Goal: Information Seeking & Learning: Learn about a topic

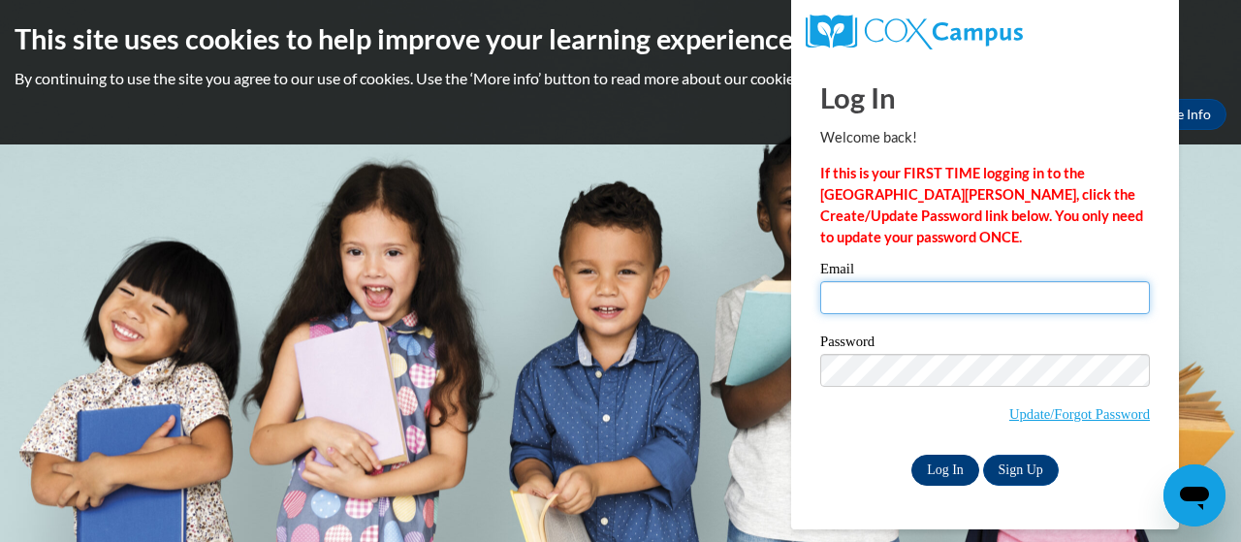
type input "jennifer.butler@trschools.k12.wi.us"
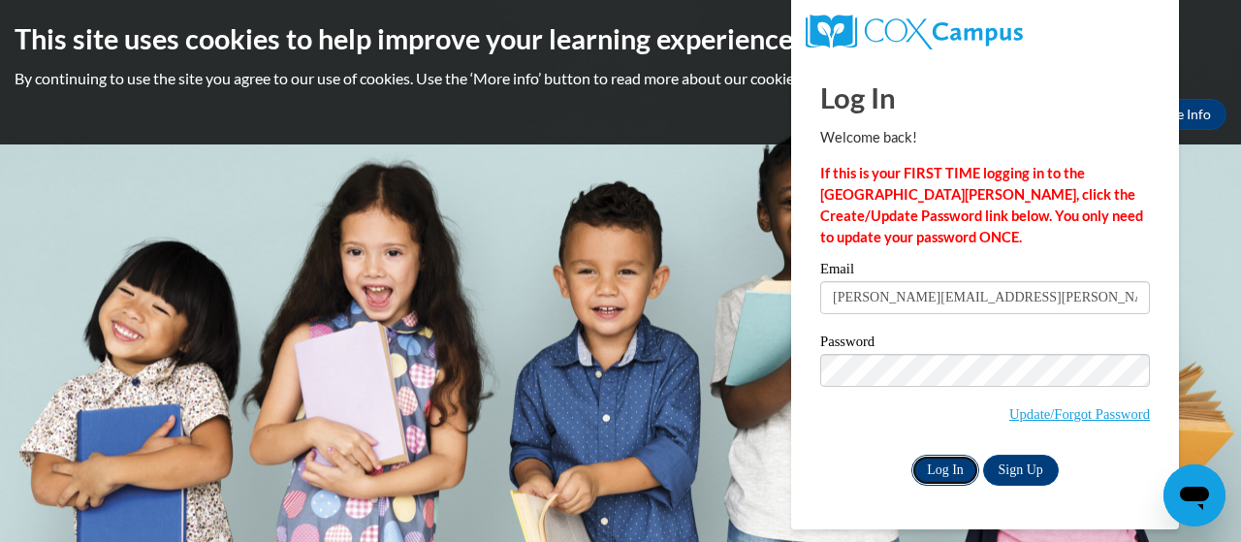
click at [945, 465] on input "Log In" at bounding box center [946, 470] width 68 height 31
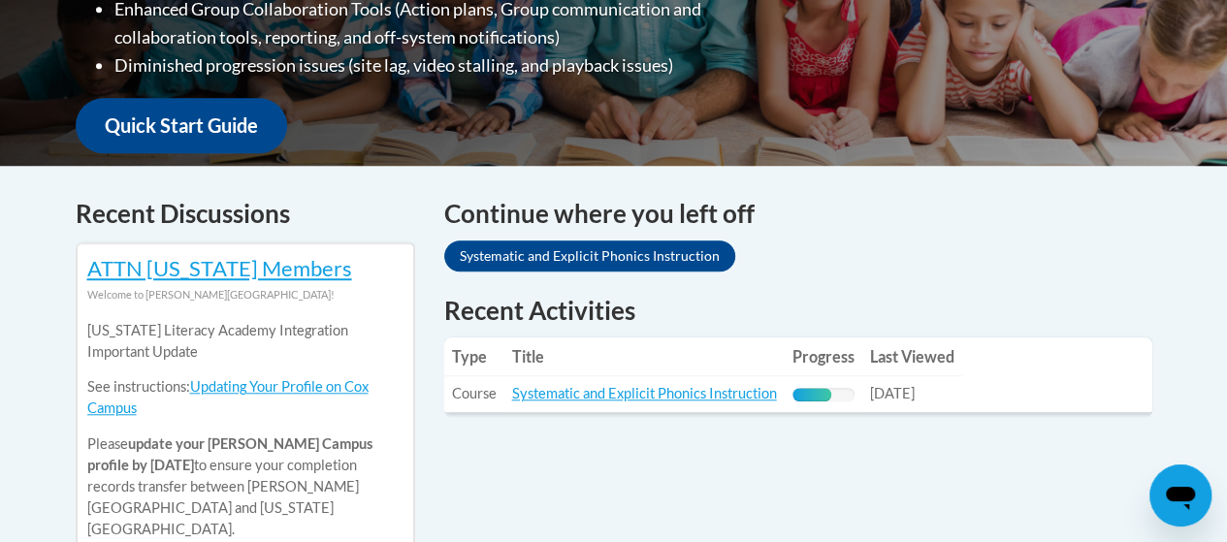
scroll to position [662, 0]
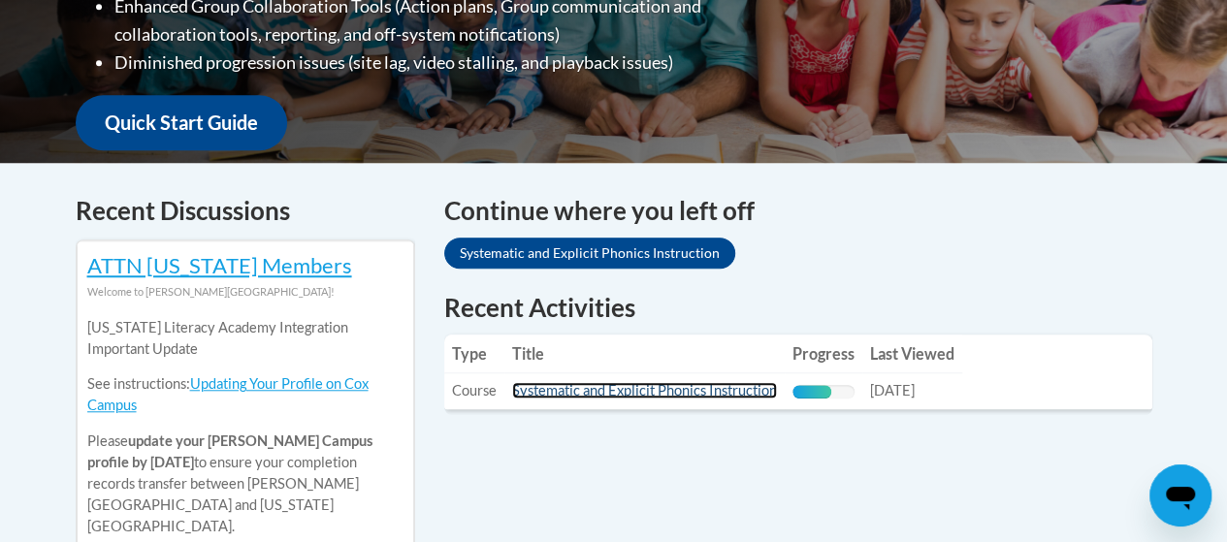
click at [561, 389] on link "Systematic and Explicit Phonics Instruction" at bounding box center [644, 390] width 265 height 16
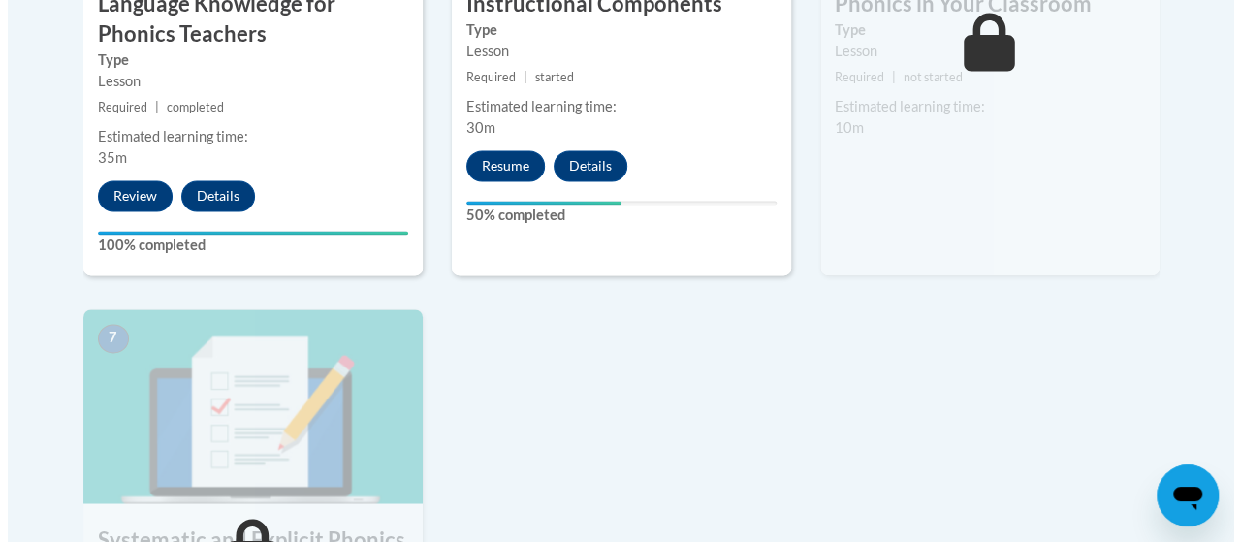
scroll to position [1294, 0]
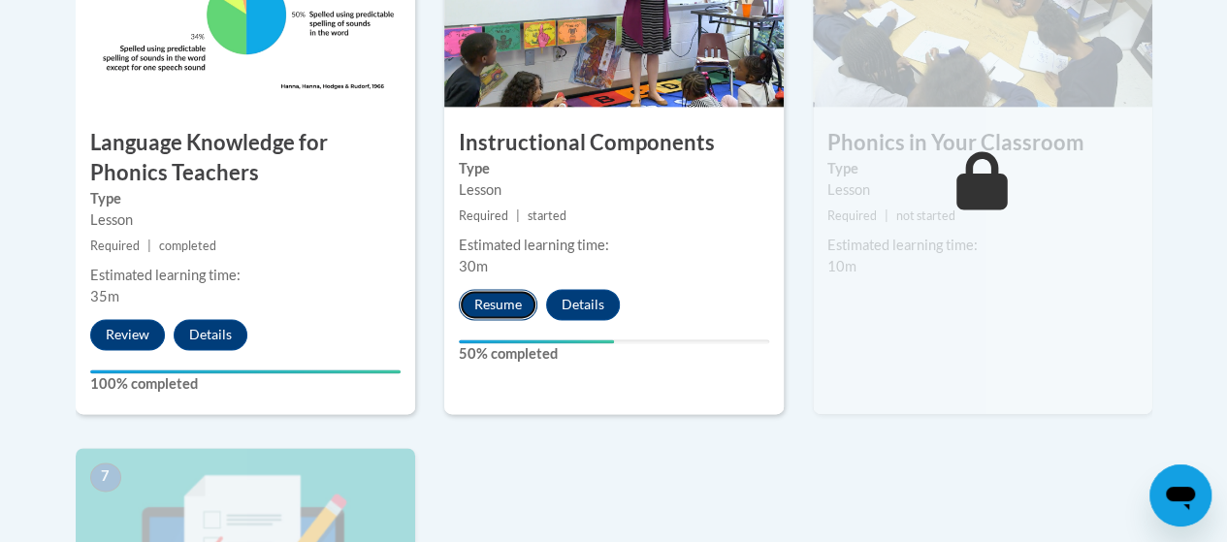
click at [499, 302] on button "Resume" at bounding box center [498, 304] width 79 height 31
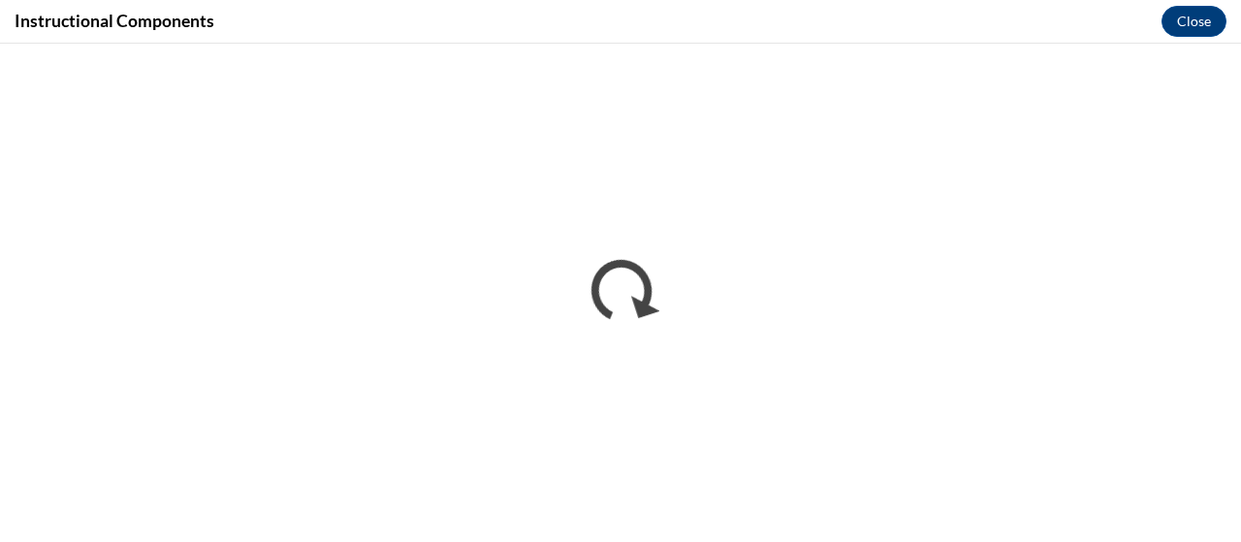
scroll to position [0, 0]
